Goal: Task Accomplishment & Management: Use online tool/utility

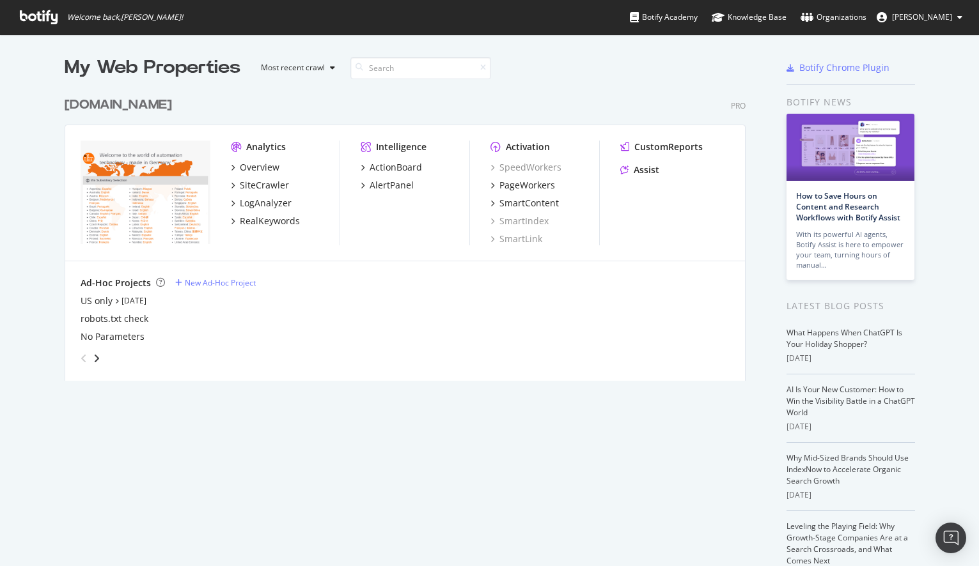
scroll to position [557, 959]
click at [254, 181] on div "SiteCrawler" at bounding box center [264, 185] width 49 height 13
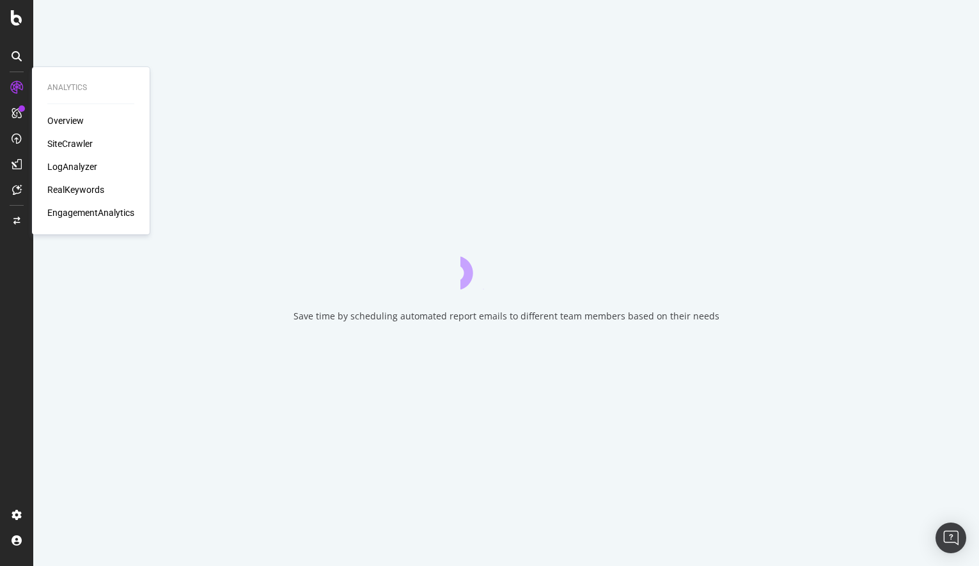
click at [68, 146] on div "SiteCrawler" at bounding box center [69, 143] width 45 height 13
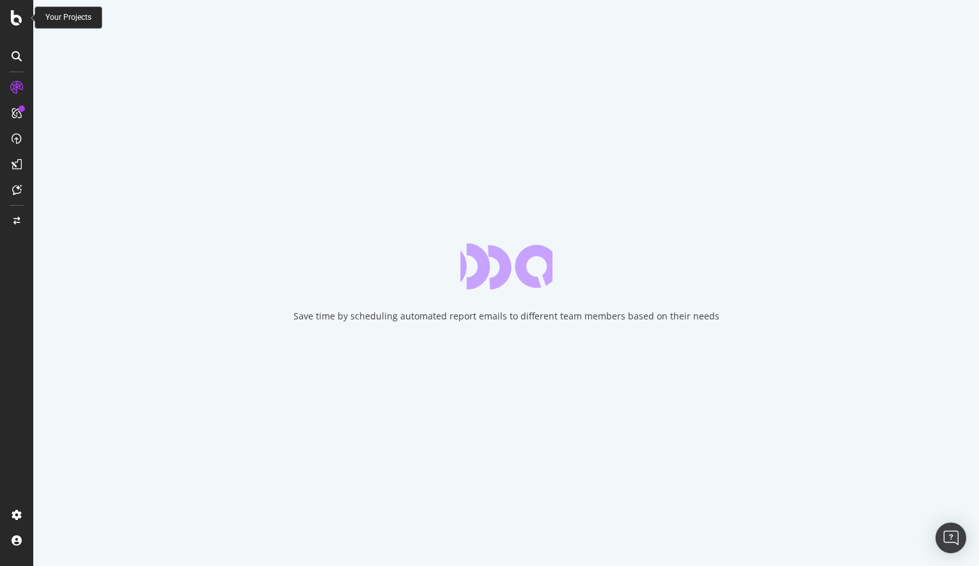
click at [11, 21] on icon at bounding box center [17, 17] width 12 height 15
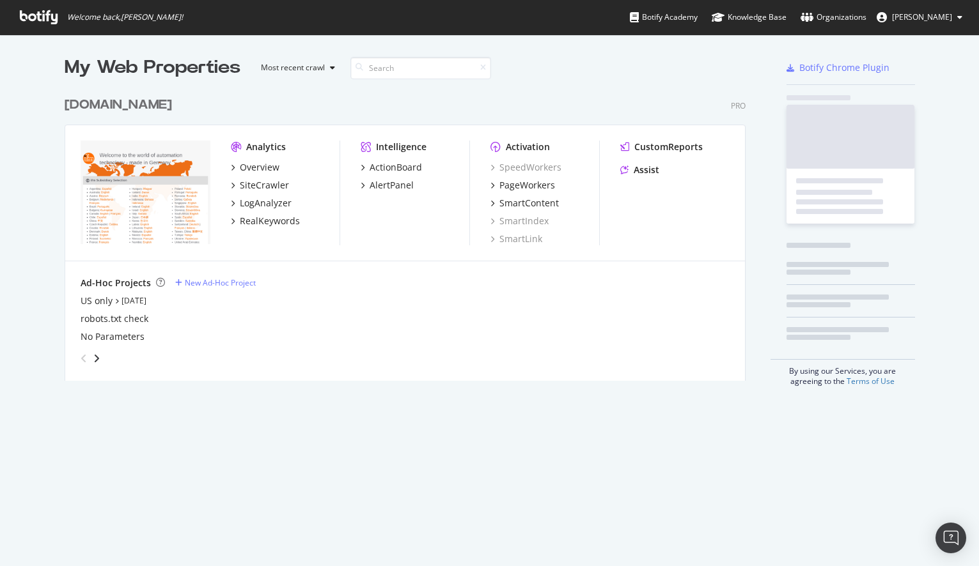
scroll to position [557, 959]
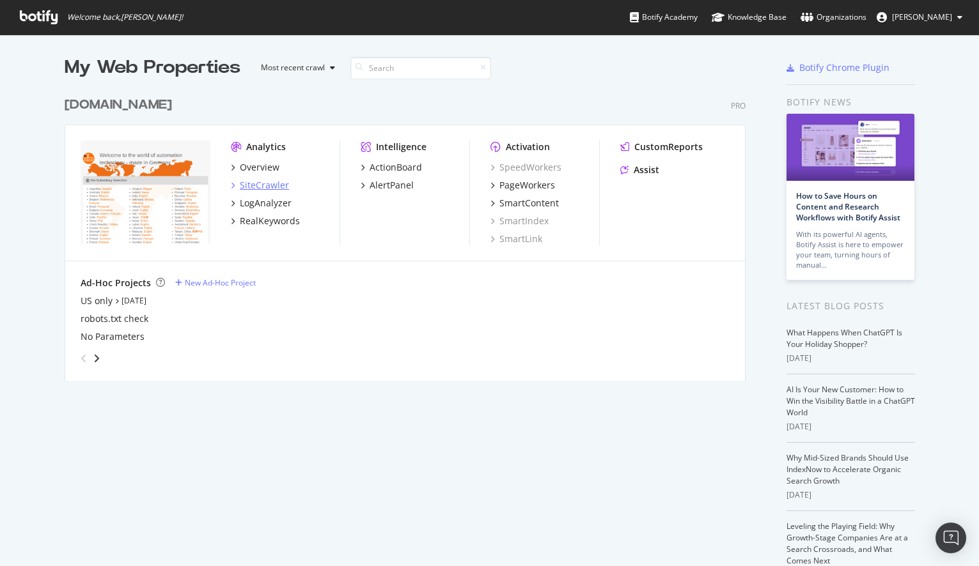
click at [258, 182] on div "SiteCrawler" at bounding box center [264, 185] width 49 height 13
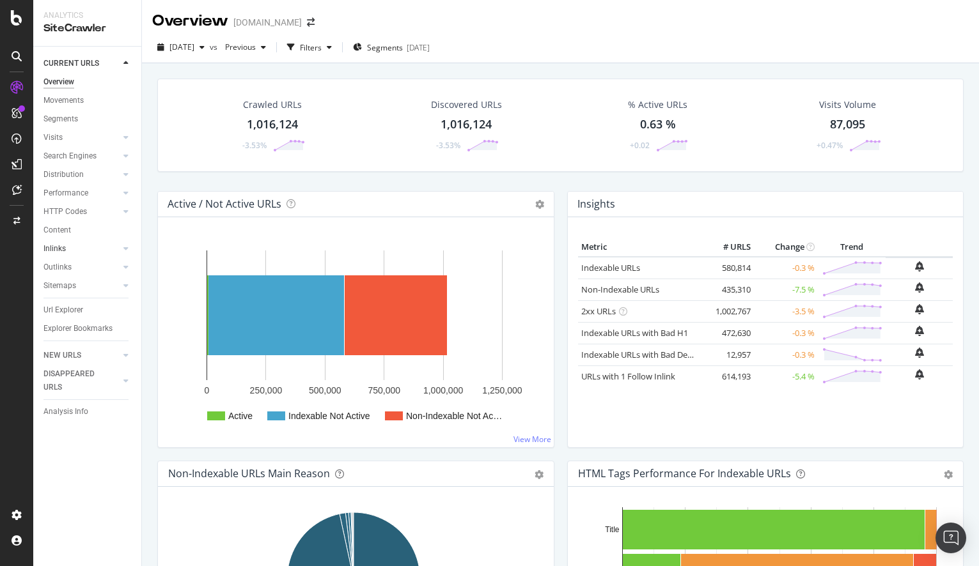
click at [72, 254] on link "Inlinks" at bounding box center [81, 248] width 76 height 13
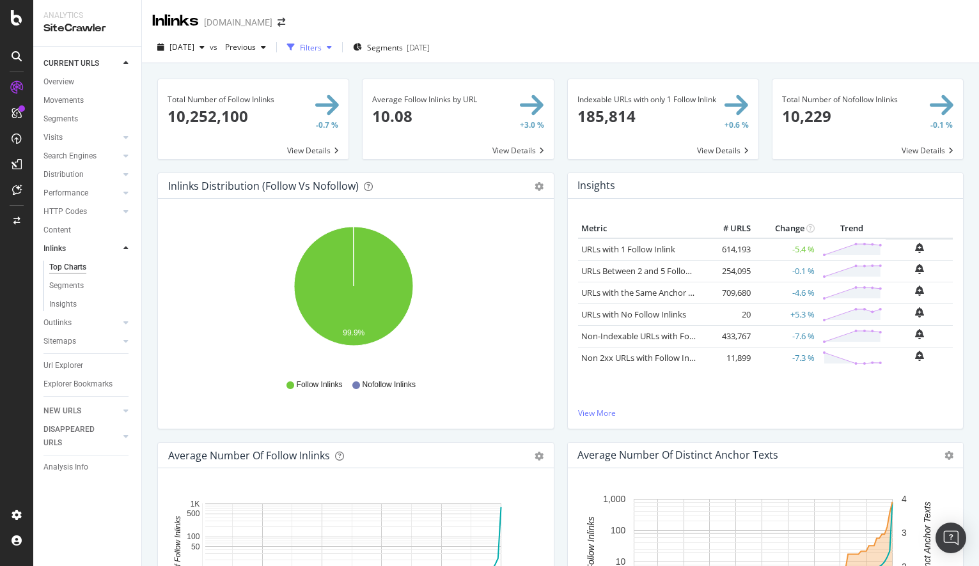
click at [321, 44] on div "Filters" at bounding box center [311, 47] width 22 height 11
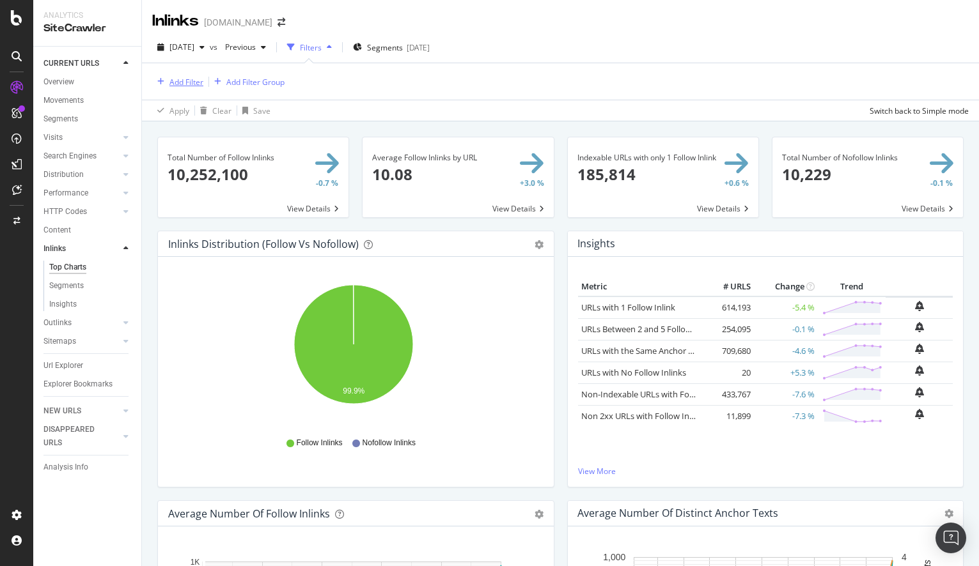
click at [189, 81] on div "Add Filter" at bounding box center [186, 82] width 34 height 11
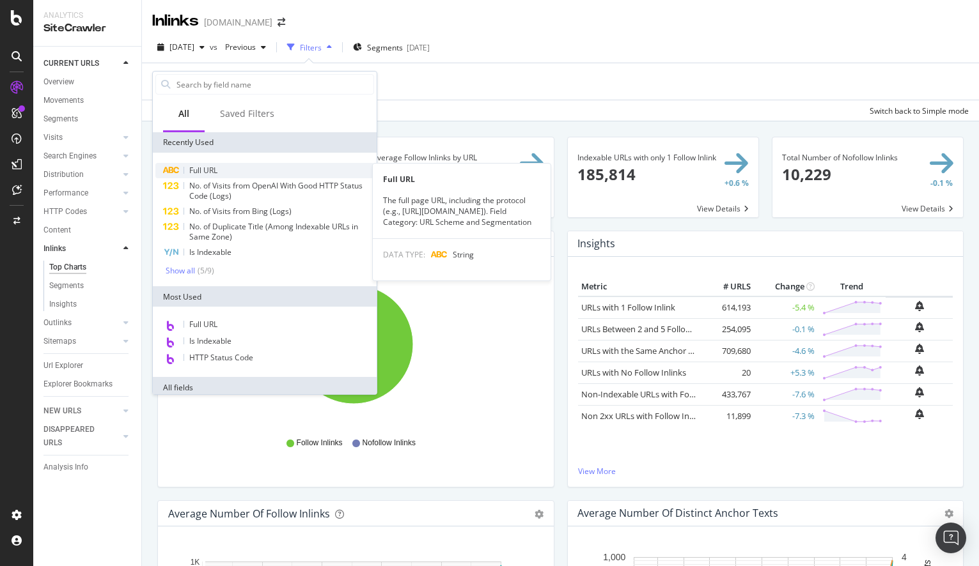
click at [208, 173] on span "Full URL" at bounding box center [203, 170] width 28 height 11
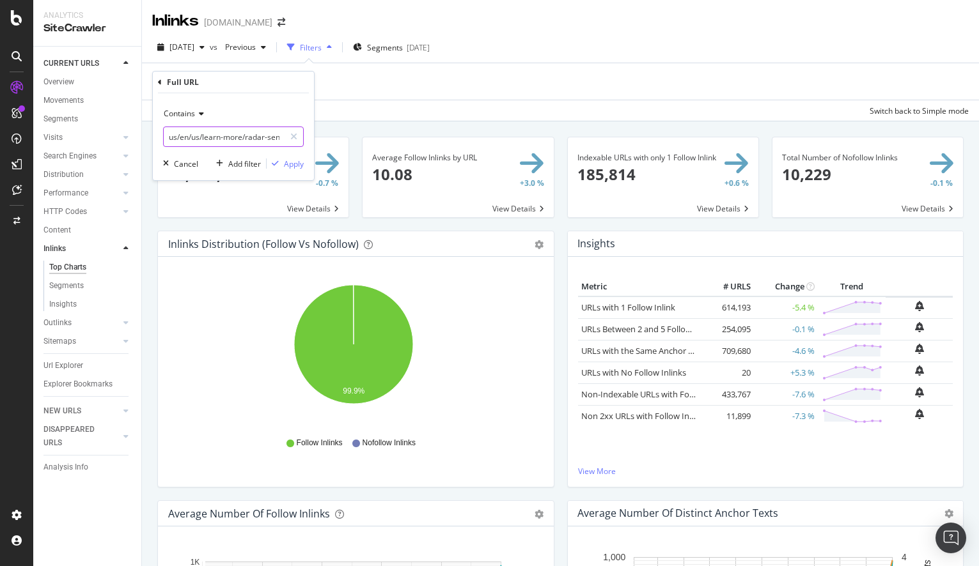
click at [221, 140] on input "us/en/us/learn-more/radar-sensor/" at bounding box center [224, 137] width 121 height 20
paste input "[URL][DOMAIN_NAME]"
drag, startPoint x: 208, startPoint y: 136, endPoint x: 70, endPoint y: 151, distance: 138.3
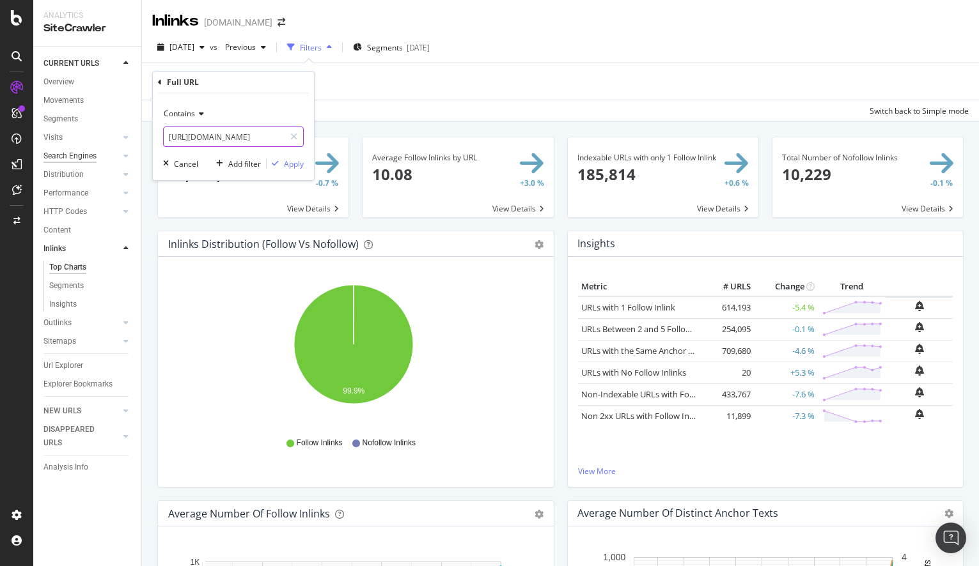
click at [69, 151] on body "Analytics SiteCrawler CURRENT URLS Overview Movements Segments Visits Analysis …" at bounding box center [489, 283] width 979 height 566
click at [239, 141] on input "[URL][DOMAIN_NAME]" at bounding box center [224, 137] width 121 height 20
drag, startPoint x: 240, startPoint y: 135, endPoint x: -257, endPoint y: 150, distance: 497.4
click at [0, 150] on html "Analytics SiteCrawler CURRENT URLS Overview Movements Segments Visits Analysis …" at bounding box center [489, 283] width 979 height 566
type input "/binaries/content/assets/us/pdfs/resources/case-studies"
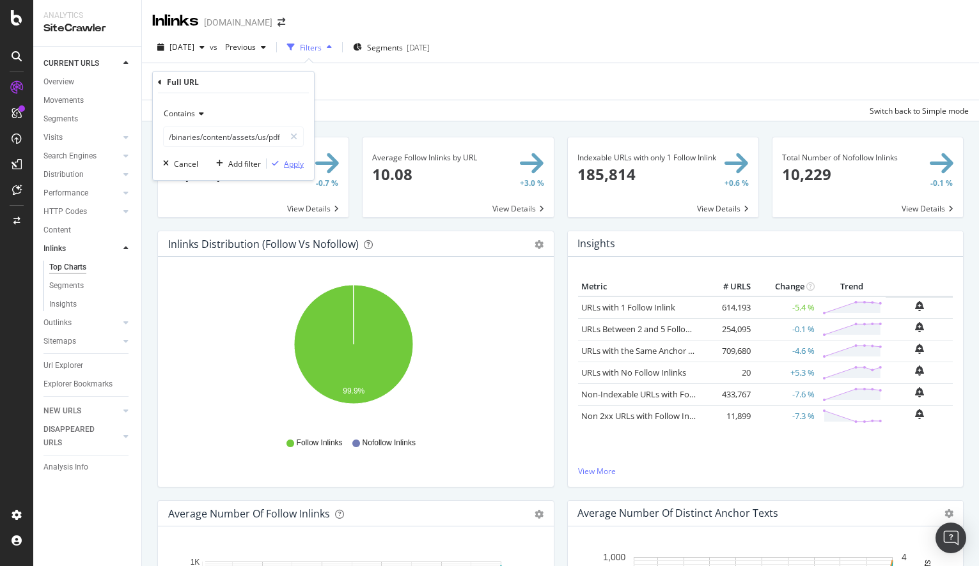
click at [286, 165] on div "Apply" at bounding box center [294, 164] width 20 height 11
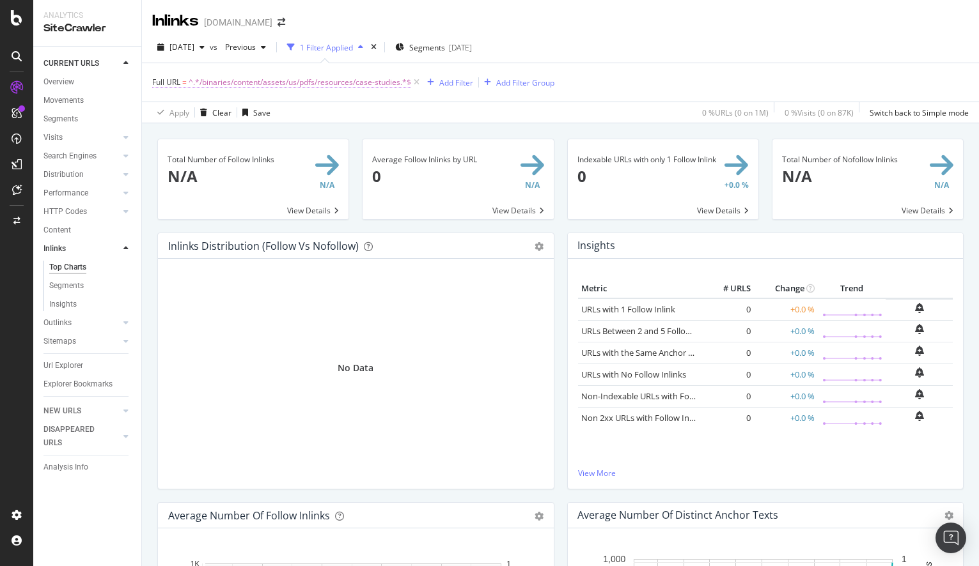
click at [377, 85] on span "^.*/binaries/content/assets/us/pdfs/resources/case-studies.*$" at bounding box center [300, 83] width 222 height 18
click at [270, 137] on input "/binaries/content/assets/us/pdfs/resources/case-studies" at bounding box center [224, 135] width 121 height 20
drag, startPoint x: 270, startPoint y: 136, endPoint x: 426, endPoint y: 131, distance: 156.7
click at [426, 131] on body "Analytics SiteCrawler CURRENT URLS Overview Movements Segments Visits Analysis …" at bounding box center [489, 283] width 979 height 566
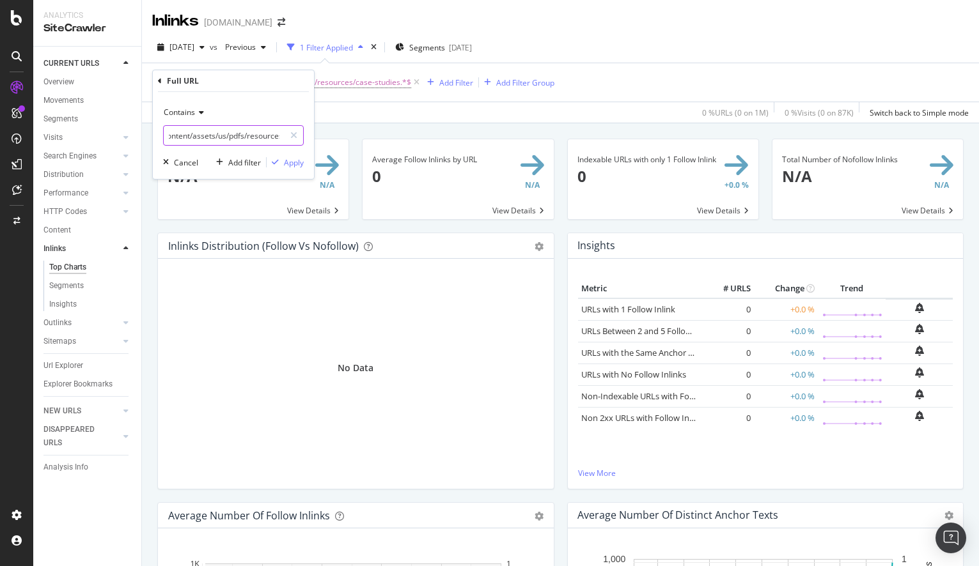
scroll to position [0, 43]
type input "/binaries/content/assets/us/pdfs/resources"
click at [289, 169] on div "Contains /binaries/content/assets/us/pdfs/resources Cancel Add filter Apply" at bounding box center [233, 135] width 161 height 87
click at [285, 166] on div "Apply" at bounding box center [294, 162] width 20 height 11
